Goal: Transaction & Acquisition: Purchase product/service

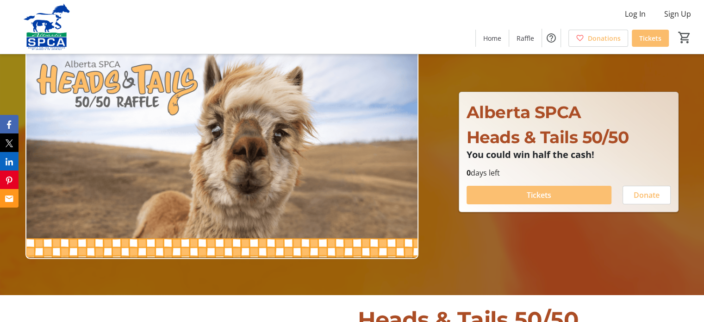
scroll to position [39, 0]
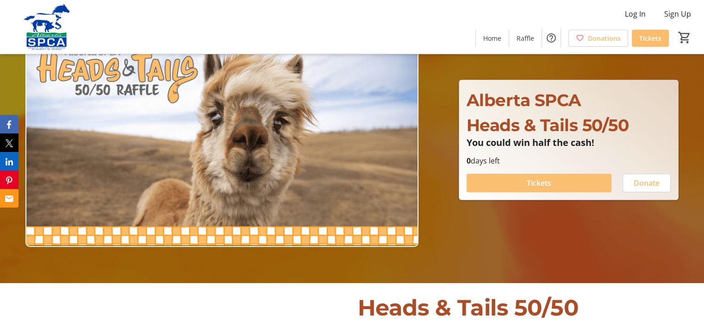
click at [522, 181] on span at bounding box center [538, 183] width 145 height 22
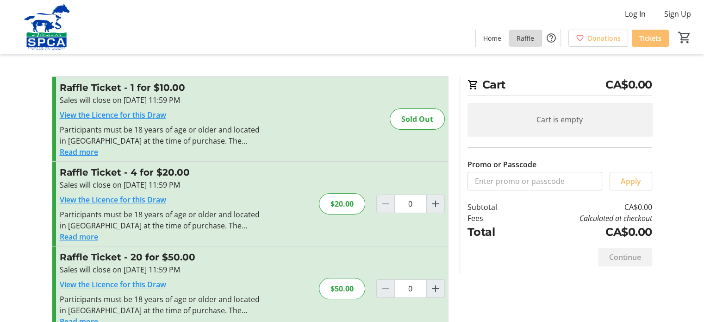
click at [521, 42] on span "Raffle" at bounding box center [525, 38] width 18 height 10
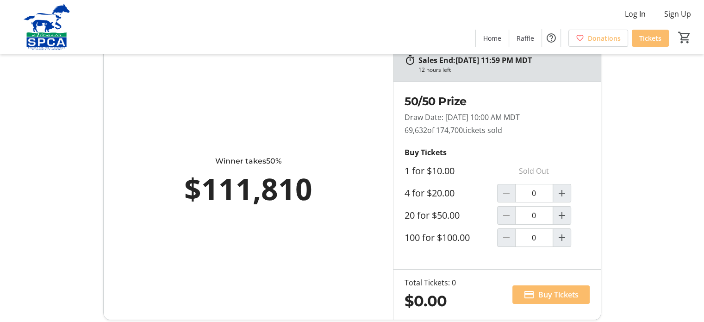
scroll to position [37, 0]
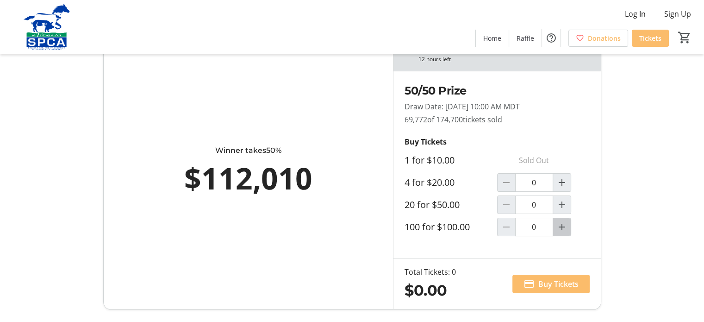
click at [562, 223] on mat-icon "Increment by one" at bounding box center [561, 226] width 11 height 11
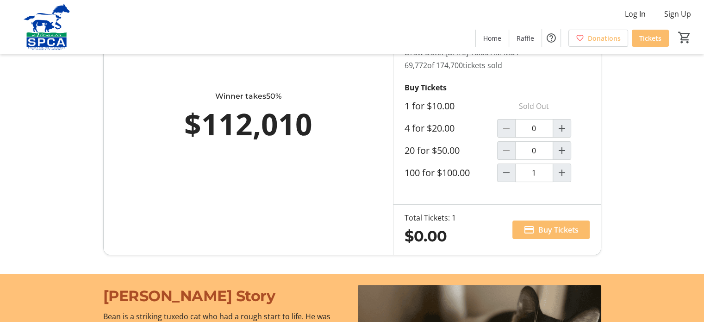
scroll to position [99, 0]
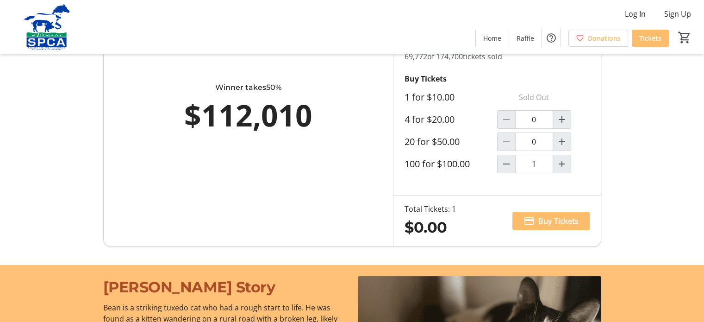
type input "1"
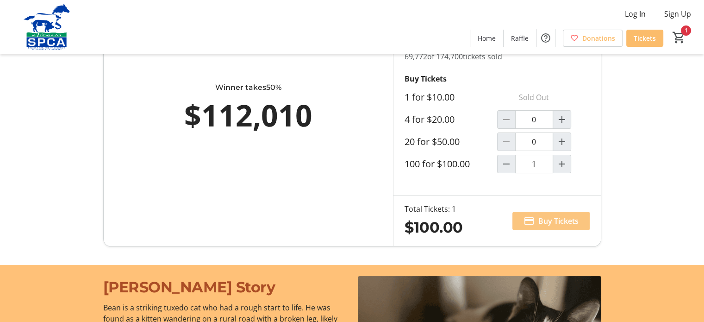
click at [556, 220] on span "Buy Tickets" at bounding box center [558, 220] width 40 height 11
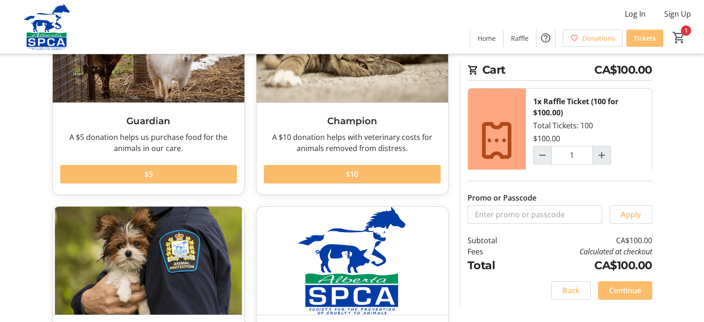
scroll to position [111, 0]
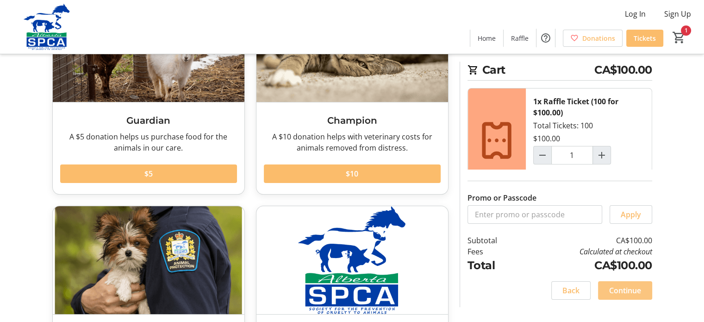
click at [624, 287] on span "Continue" at bounding box center [625, 290] width 32 height 11
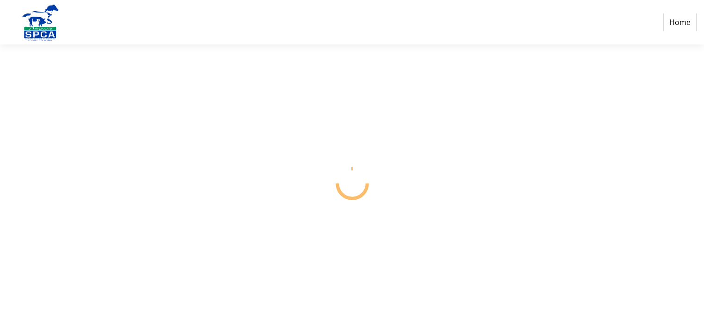
select select "CA"
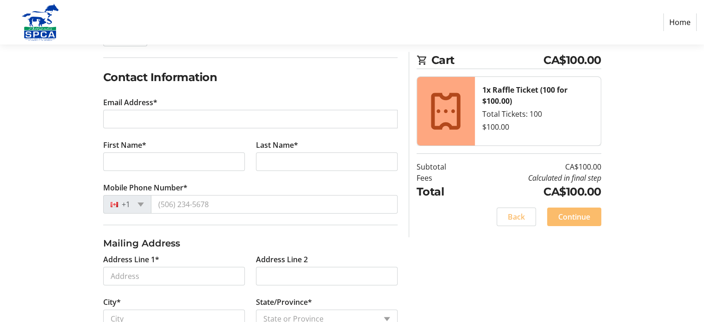
scroll to position [141, 0]
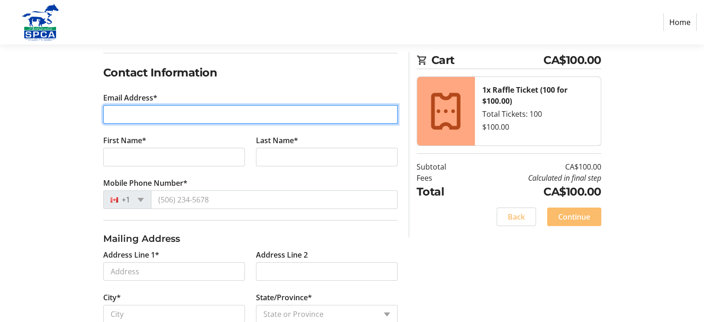
click at [172, 118] on input "Email Address*" at bounding box center [250, 114] width 294 height 19
type input "[PERSON_NAME][EMAIL_ADDRESS][DOMAIN_NAME]"
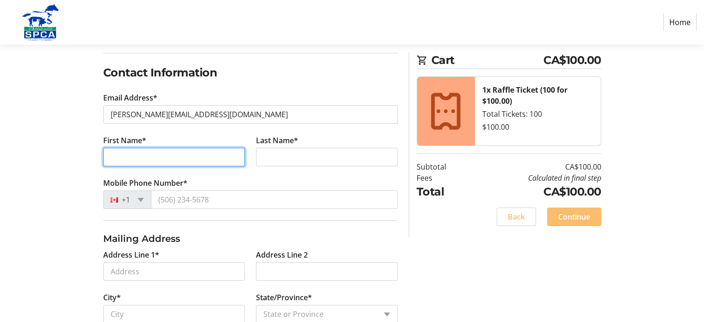
click at [136, 157] on input "First Name*" at bounding box center [174, 157] width 142 height 19
type input "[PERSON_NAME]"
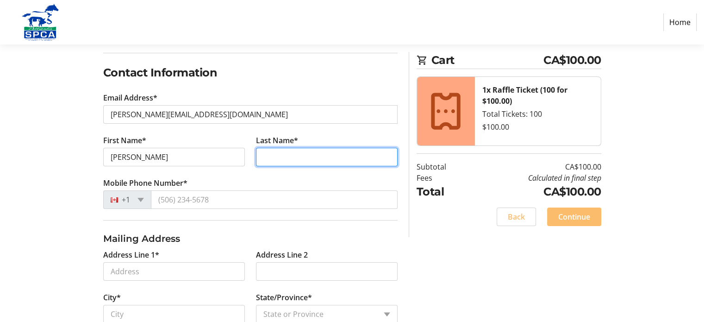
type input "Cross"
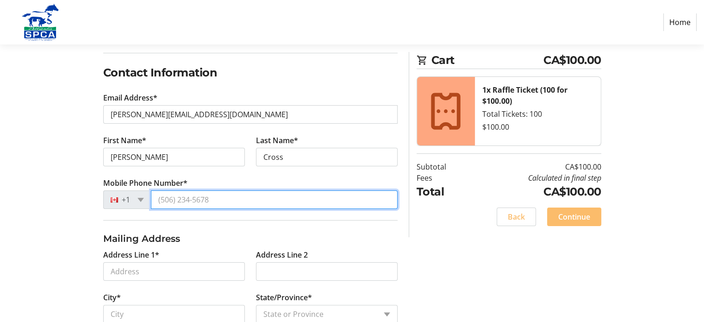
type input "[PHONE_NUMBER]"
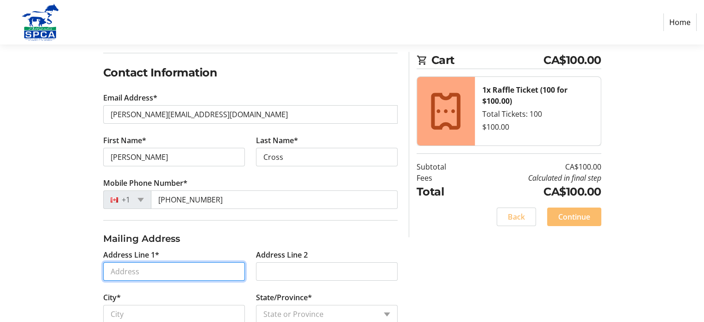
type input "[STREET_ADDRESS]"
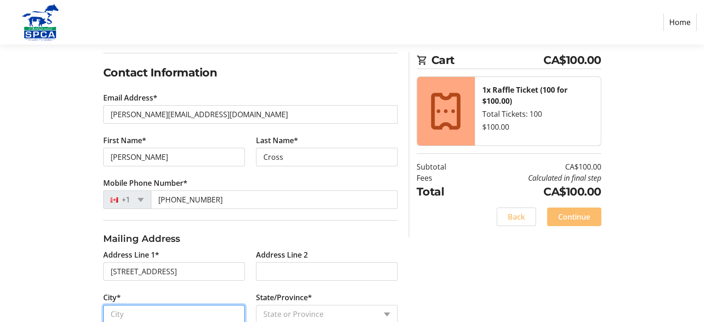
type input "[GEOGRAPHIC_DATA]"
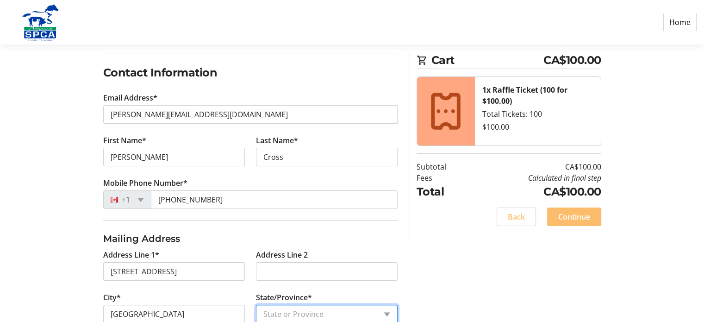
select select "AB"
type input "T2C 3W8"
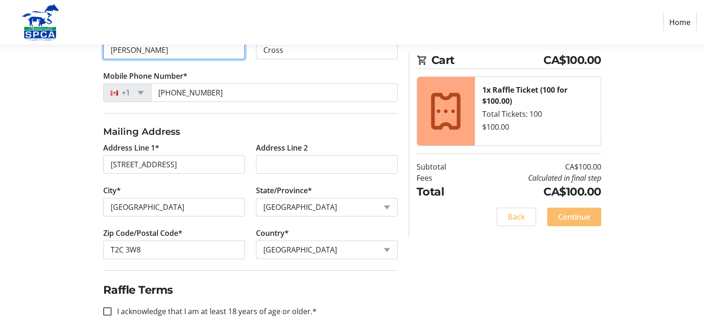
scroll to position [248, 0]
click at [232, 248] on div "T2C 3W8" at bounding box center [174, 249] width 142 height 19
click at [227, 248] on div at bounding box center [228, 248] width 7 height 7
click at [76, 250] on div "Log In to Your Account (Optional) Or continue below to checkout as a guest. Log…" at bounding box center [352, 105] width 611 height 465
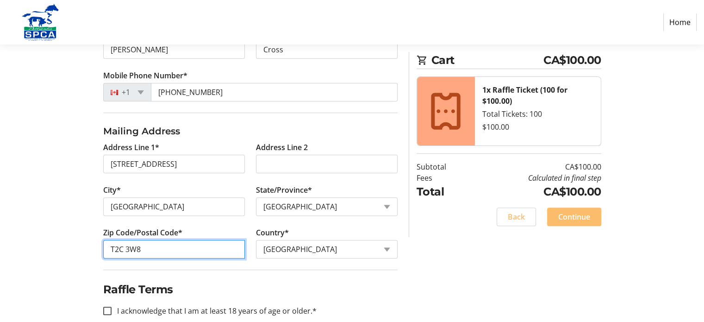
drag, startPoint x: 149, startPoint y: 246, endPoint x: 98, endPoint y: 245, distance: 50.4
click at [98, 245] on tr-form-field "Zip Code/Postal Code* T2C 3W8" at bounding box center [174, 248] width 153 height 43
click at [80, 248] on div "Log In to Your Account (Optional) Or continue below to checkout as a guest. Log…" at bounding box center [352, 105] width 611 height 465
click at [125, 248] on input "T2C3W8" at bounding box center [174, 249] width 142 height 19
type input "T2C 3W8"
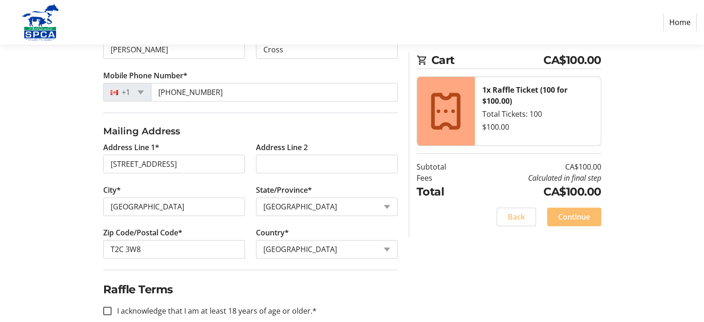
click at [79, 253] on div "Log In to Your Account (Optional) Or continue below to checkout as a guest. Log…" at bounding box center [352, 105] width 611 height 465
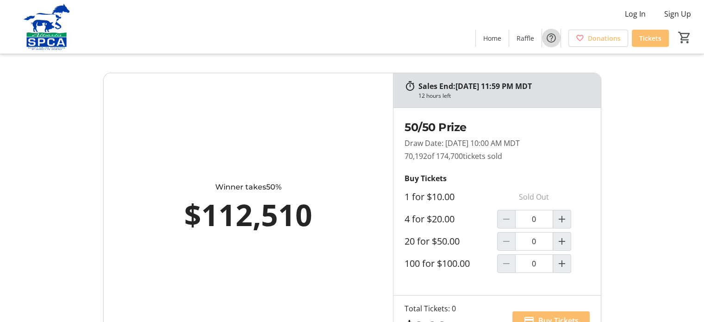
click at [555, 42] on mat-icon "Help" at bounding box center [551, 37] width 11 height 11
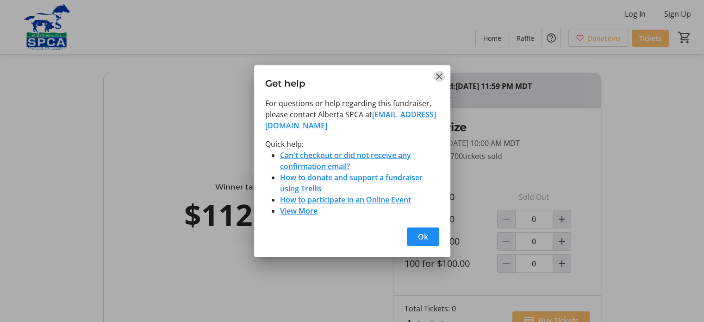
click at [439, 77] on mat-icon "Close" at bounding box center [439, 76] width 11 height 11
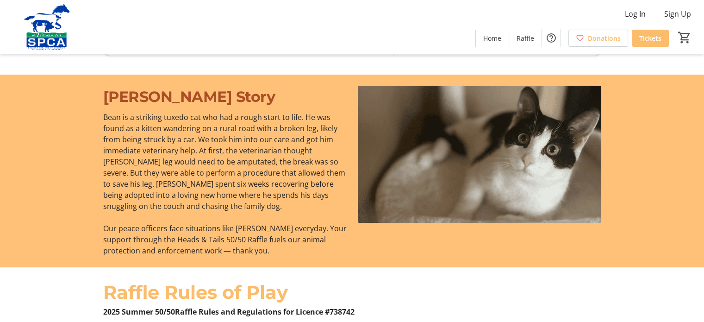
scroll to position [292, 0]
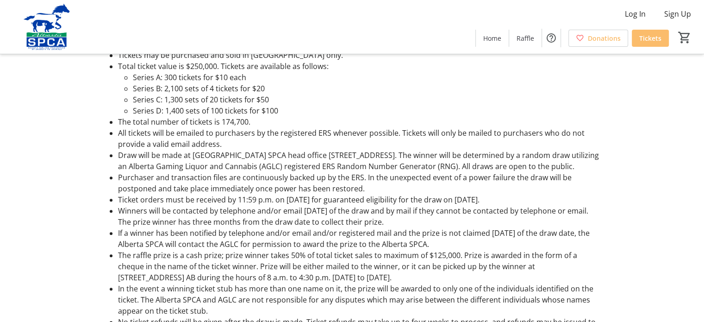
scroll to position [644, 0]
